Goal: Task Accomplishment & Management: Use online tool/utility

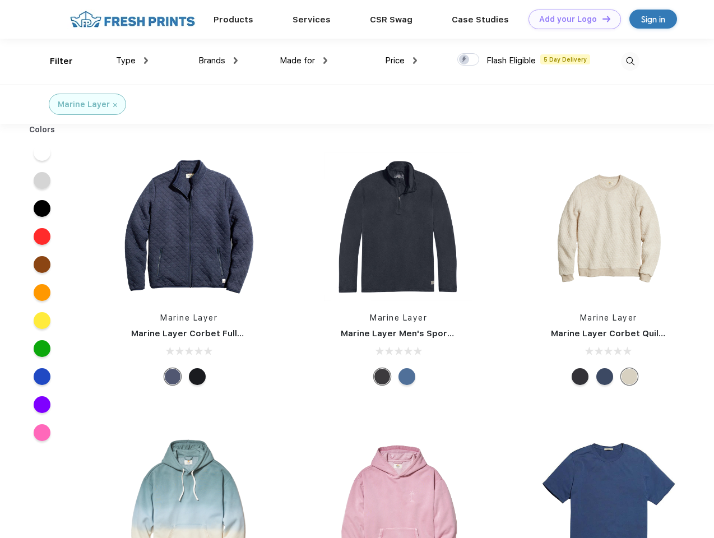
scroll to position [1, 0]
click at [570, 19] on link "Add your Logo Design Tool" at bounding box center [574, 20] width 92 height 20
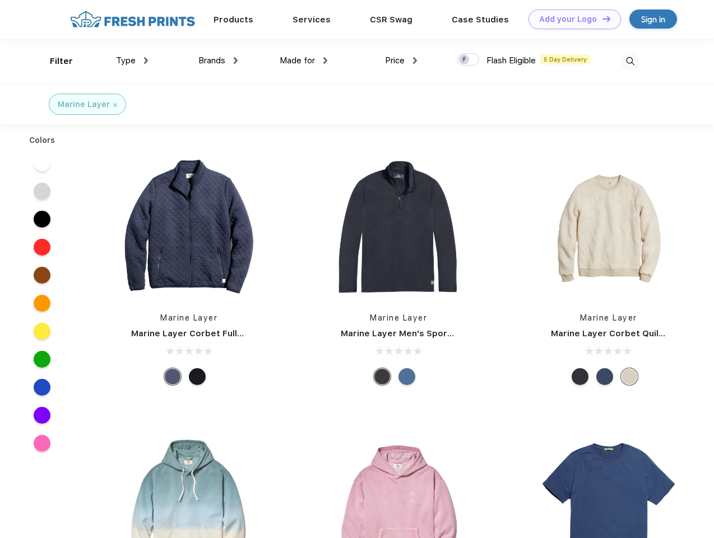
click at [0, 0] on div "Design Tool" at bounding box center [0, 0] width 0 height 0
click at [601, 18] on link "Add your Logo Design Tool" at bounding box center [574, 20] width 92 height 20
click at [54, 61] on div "Filter" at bounding box center [61, 61] width 23 height 13
click at [132, 60] on span "Type" at bounding box center [126, 60] width 20 height 10
click at [218, 60] on span "Brands" at bounding box center [211, 60] width 27 height 10
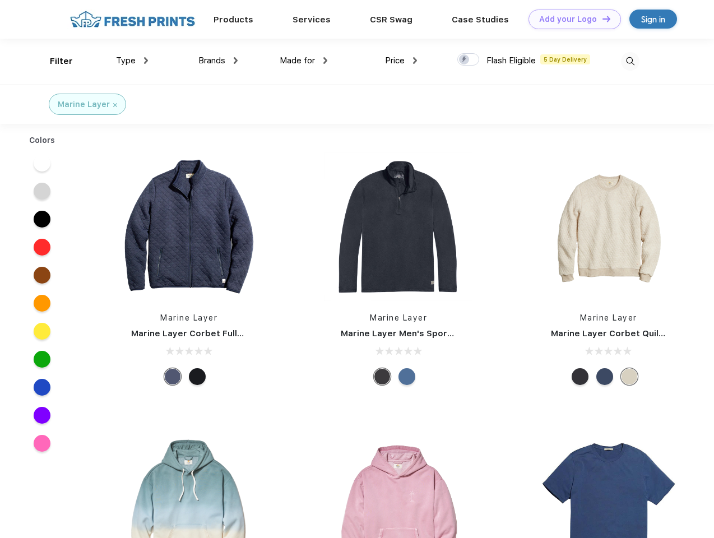
click at [304, 60] on span "Made for" at bounding box center [297, 60] width 35 height 10
click at [401, 60] on span "Price" at bounding box center [395, 60] width 20 height 10
click at [468, 60] on div at bounding box center [468, 59] width 22 height 12
click at [464, 60] on input "checkbox" at bounding box center [460, 56] width 7 height 7
click at [630, 61] on img at bounding box center [630, 61] width 18 height 18
